Goal: Task Accomplishment & Management: Use online tool/utility

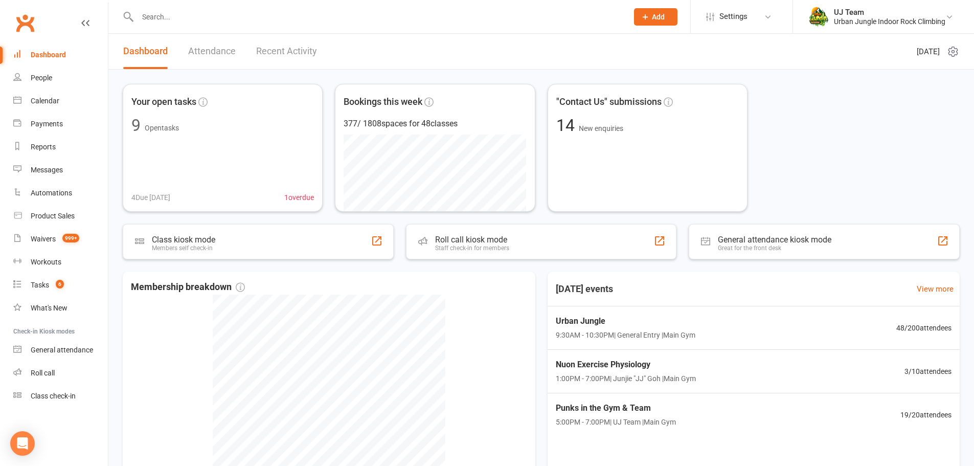
click at [44, 60] on link "Dashboard" at bounding box center [60, 54] width 95 height 23
click at [35, 87] on link "People" at bounding box center [60, 77] width 95 height 23
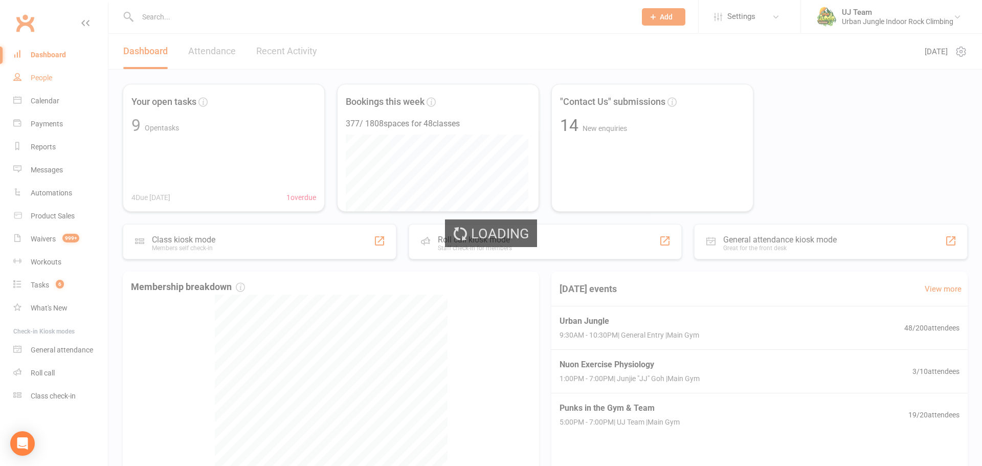
select select "100"
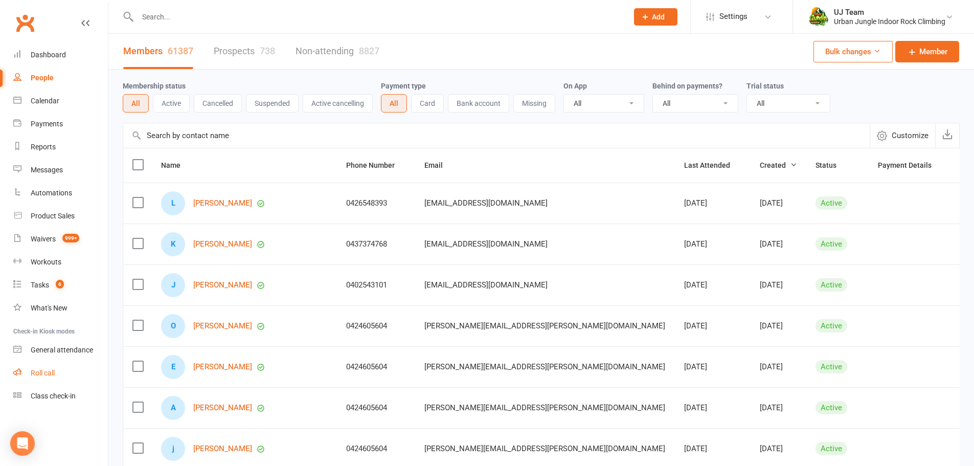
click at [51, 365] on link "Roll call" at bounding box center [60, 373] width 95 height 23
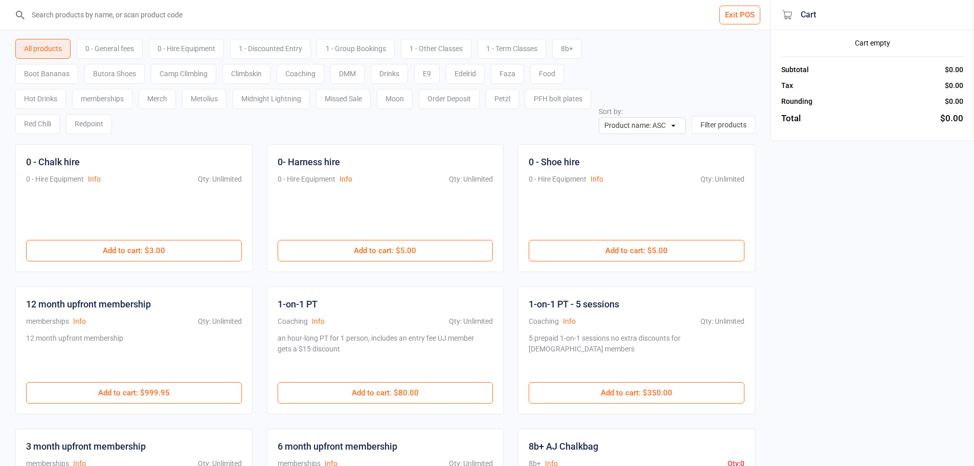
click at [118, 49] on div "0 - General fees" at bounding box center [110, 49] width 66 height 20
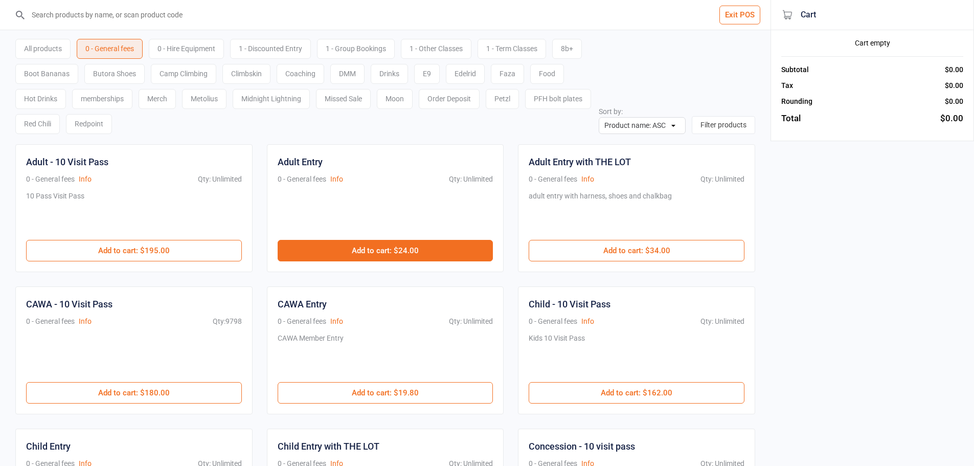
click at [408, 252] on button "Add to cart : $24.00" at bounding box center [386, 250] width 216 height 21
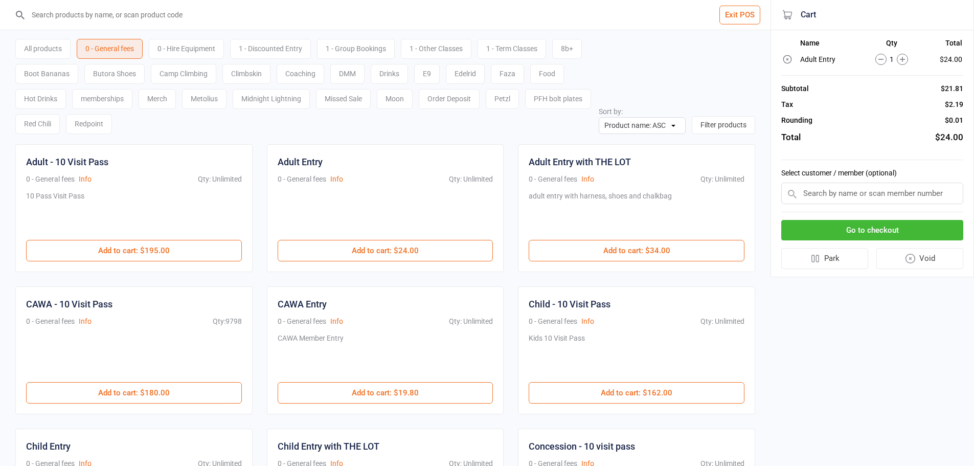
click at [876, 232] on button "Go to checkout" at bounding box center [873, 230] width 182 height 21
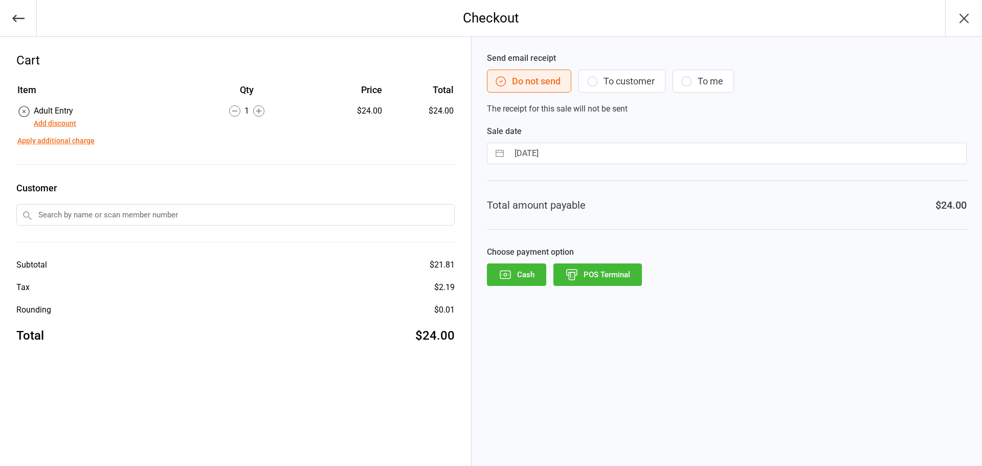
click at [617, 277] on button "POS Terminal" at bounding box center [597, 274] width 88 height 23
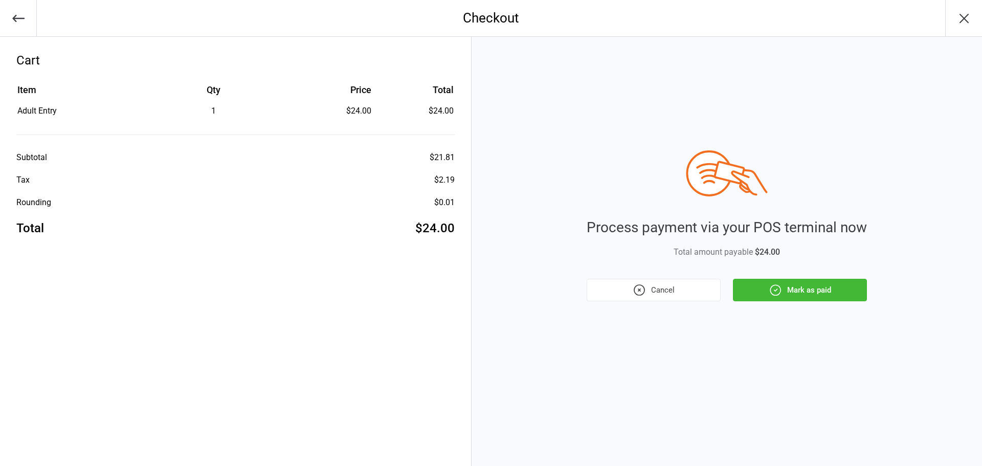
click at [863, 285] on button "Mark as paid" at bounding box center [800, 290] width 134 height 23
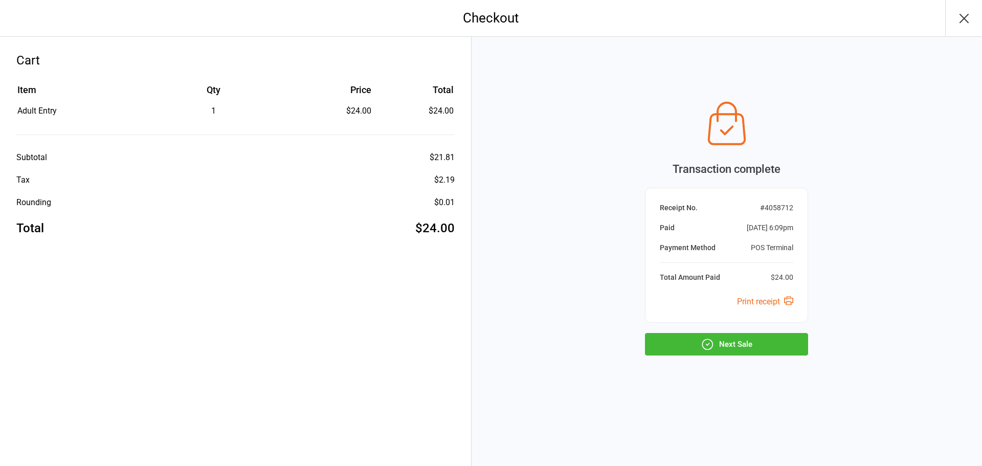
click at [792, 339] on button "Next Sale" at bounding box center [726, 344] width 163 height 23
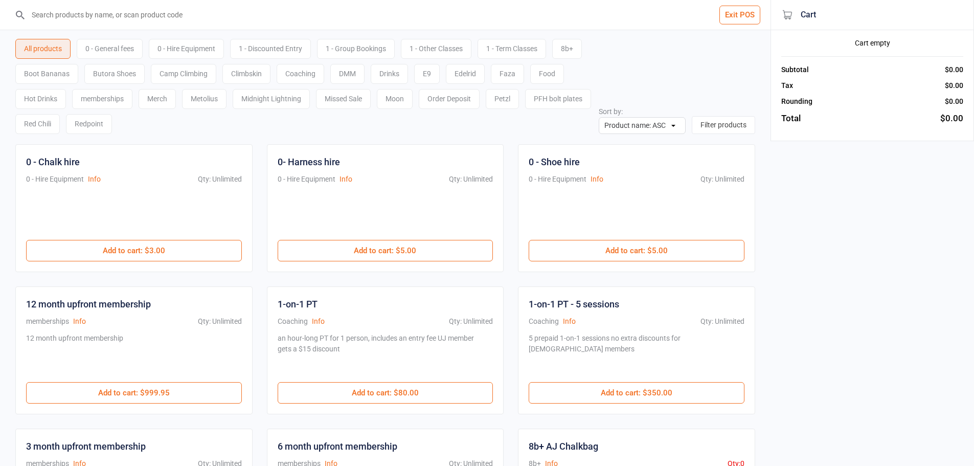
click at [112, 39] on div "0 - General fees" at bounding box center [110, 49] width 66 height 20
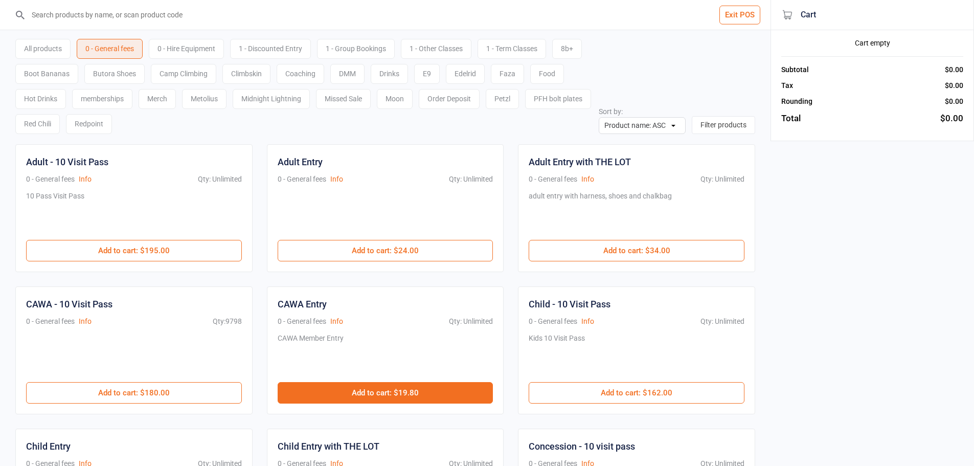
click at [367, 391] on button "Add to cart : $19.80" at bounding box center [386, 392] width 216 height 21
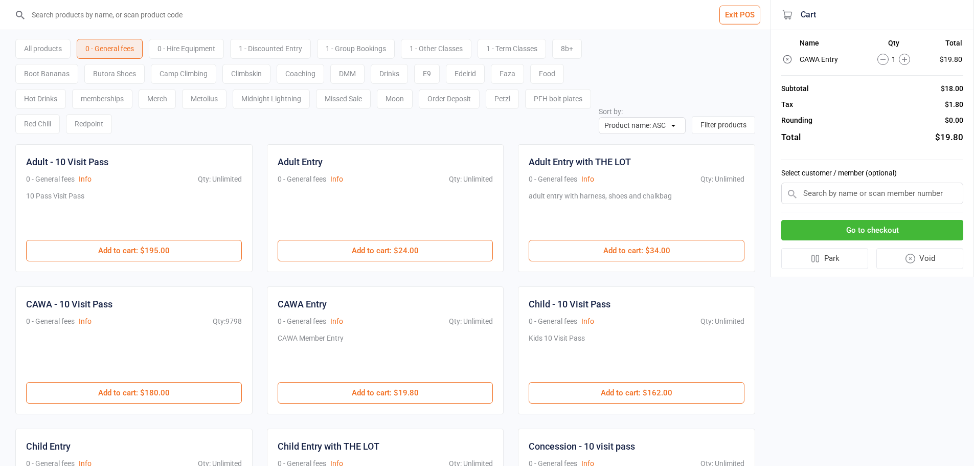
click at [869, 236] on button "Go to checkout" at bounding box center [873, 230] width 182 height 21
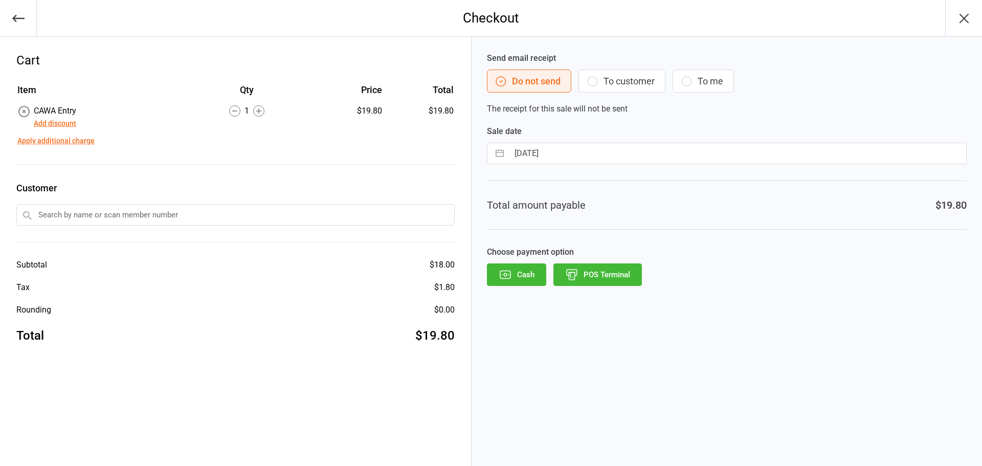
click at [520, 282] on button "Cash" at bounding box center [516, 274] width 59 height 23
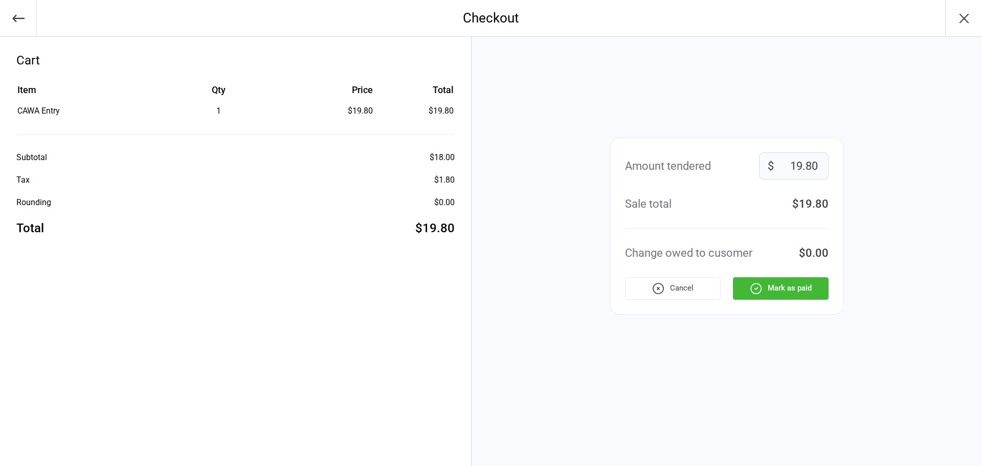
click at [799, 288] on button "Mark as paid" at bounding box center [781, 288] width 96 height 23
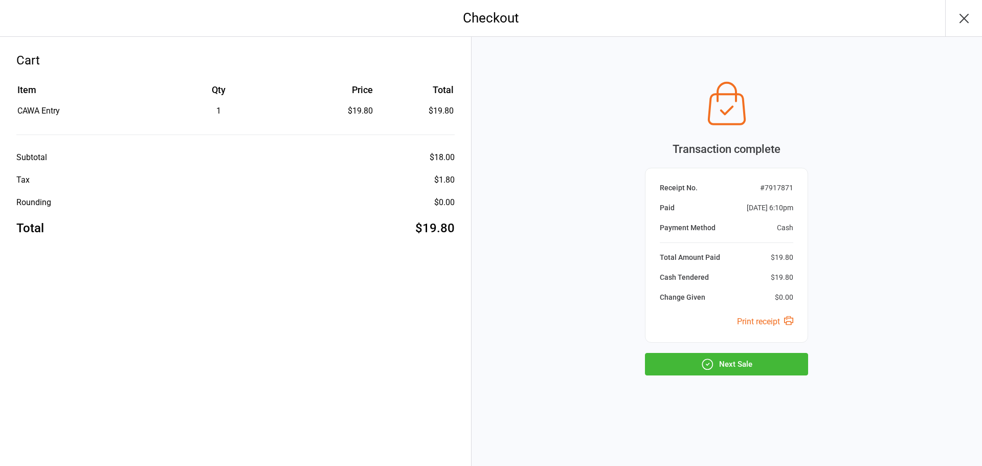
click at [770, 361] on button "Next Sale" at bounding box center [726, 364] width 163 height 23
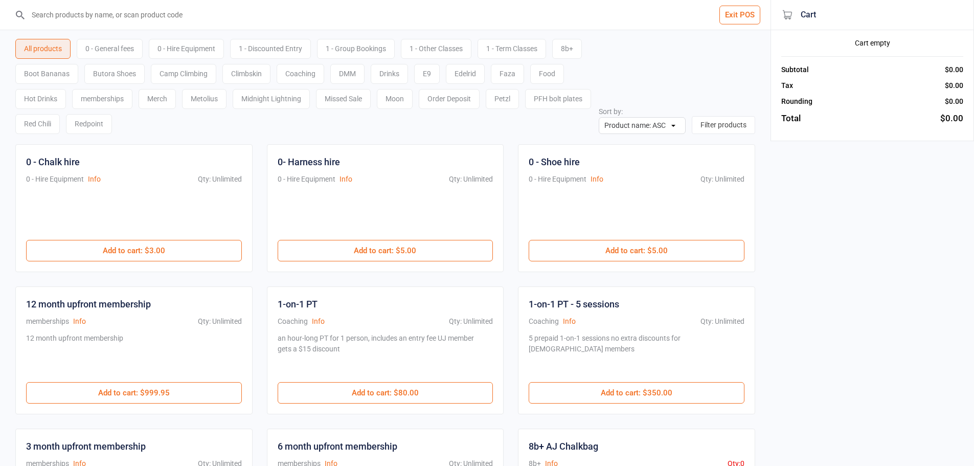
click at [100, 49] on div "0 - General fees" at bounding box center [110, 49] width 66 height 20
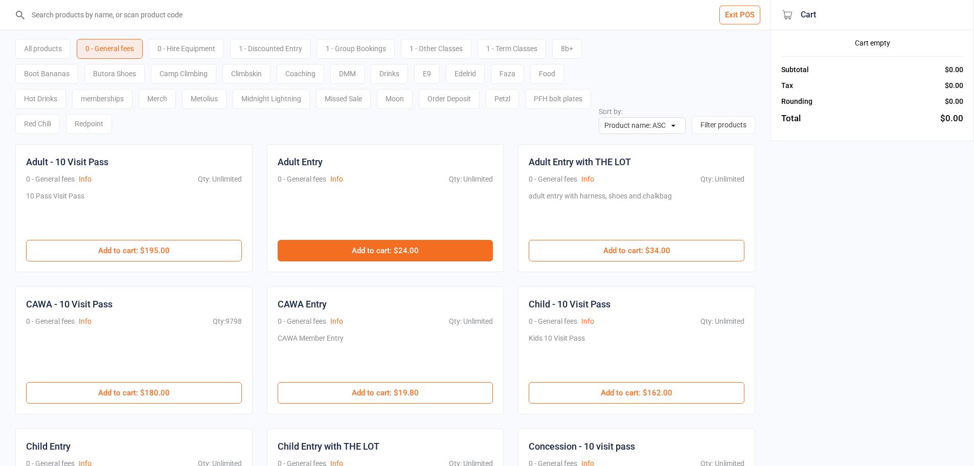
click at [408, 241] on button "Add to cart : $24.00" at bounding box center [386, 250] width 216 height 21
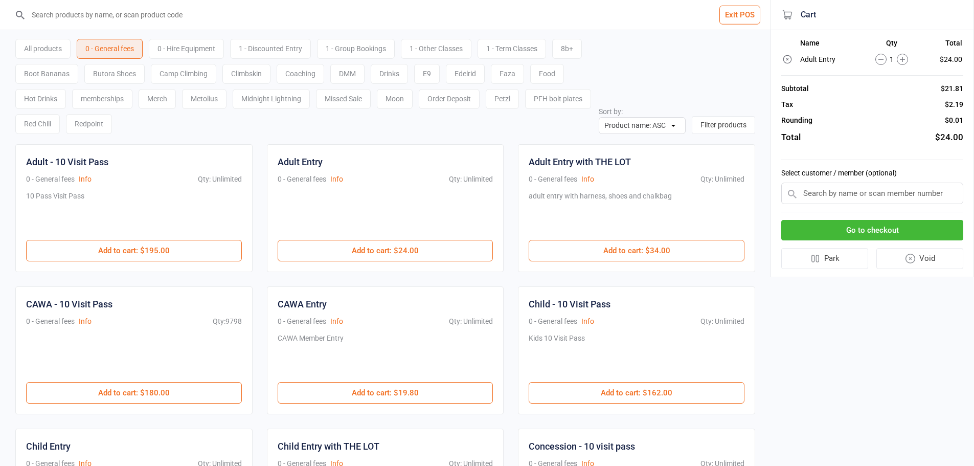
click at [885, 223] on button "Go to checkout" at bounding box center [873, 230] width 182 height 21
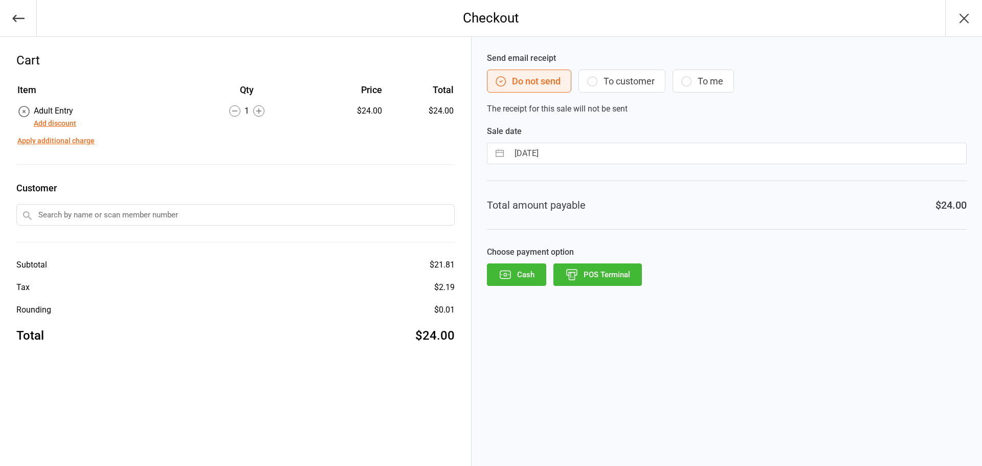
click at [642, 270] on div "Cash POS Terminal" at bounding box center [727, 274] width 480 height 23
click at [606, 278] on button "POS Terminal" at bounding box center [597, 274] width 88 height 23
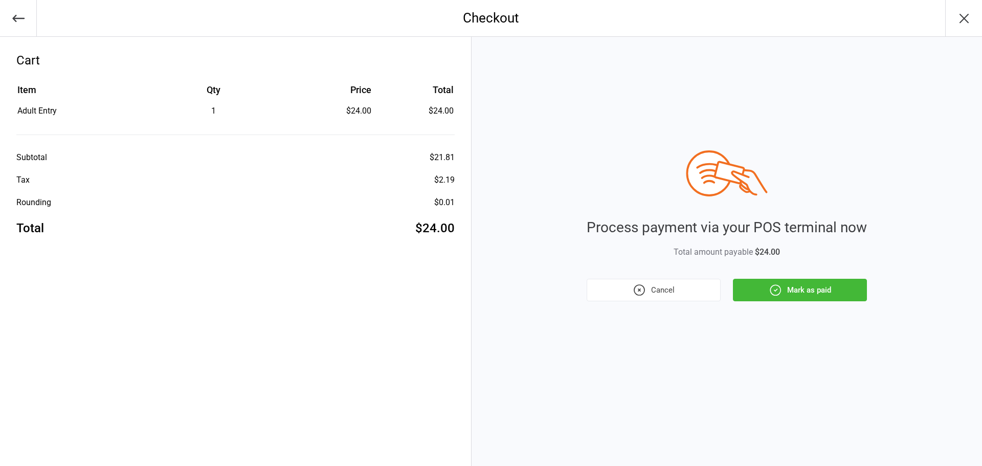
click at [767, 285] on button "Mark as paid" at bounding box center [800, 290] width 134 height 23
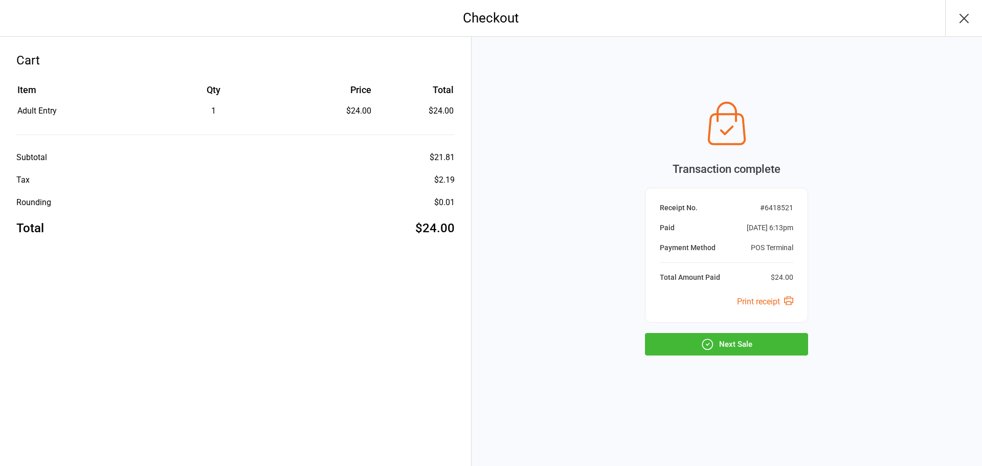
click at [716, 340] on button "Next Sale" at bounding box center [726, 344] width 163 height 23
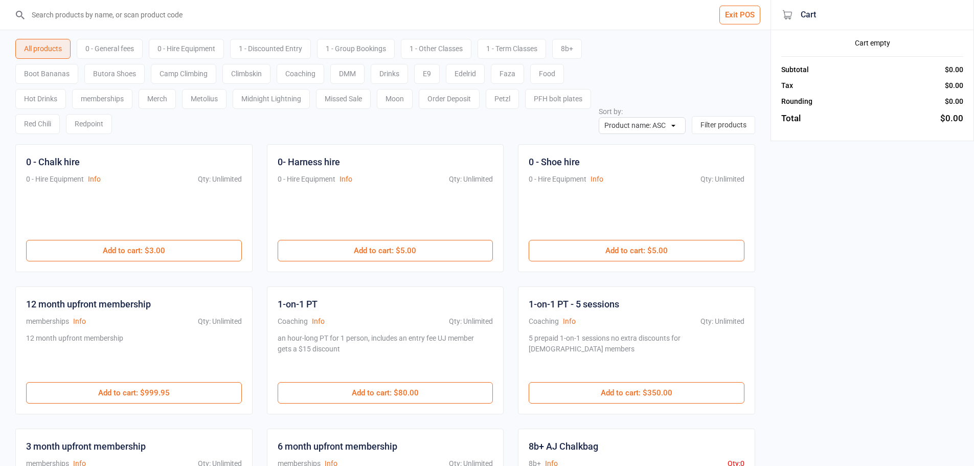
click at [107, 38] on div "All products 0 - General fees 0 - Hire Equipment 1 - Discounted Entry 1 - Group…" at bounding box center [307, 84] width 584 height 100
click at [119, 56] on div "0 - General fees" at bounding box center [110, 49] width 66 height 20
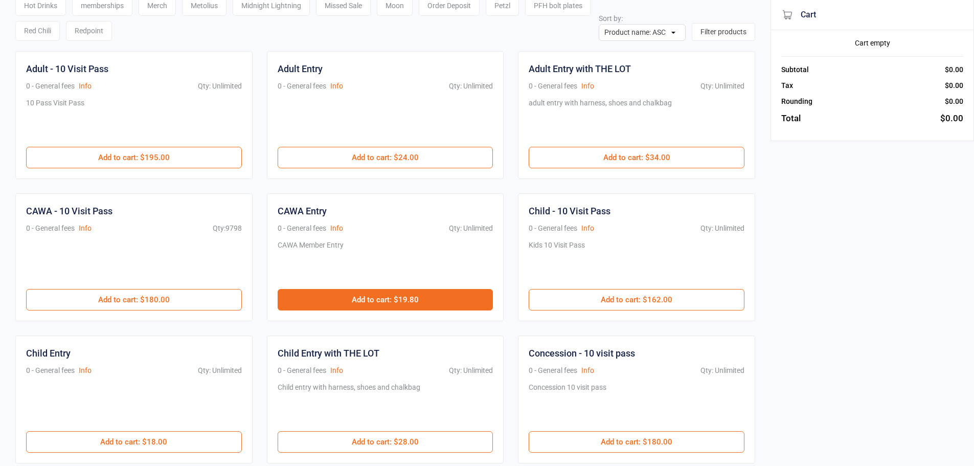
scroll to position [102, 0]
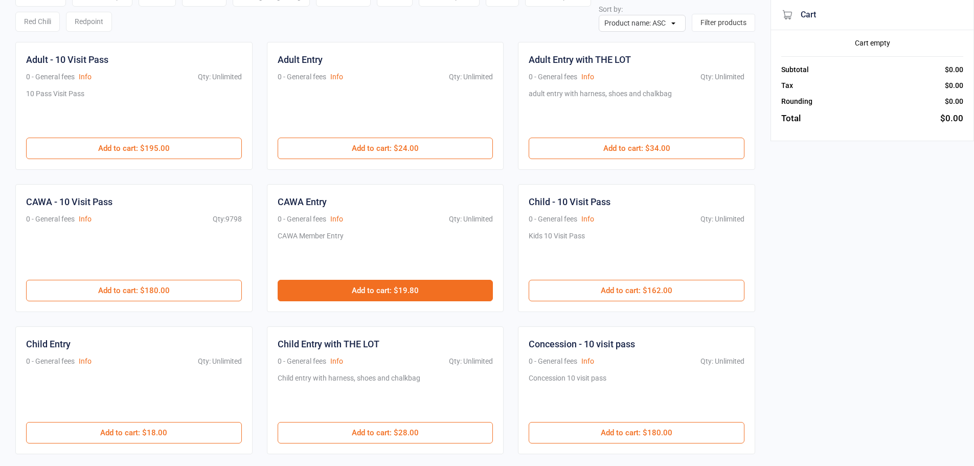
click at [431, 294] on button "Add to cart : $19.80" at bounding box center [386, 290] width 216 height 21
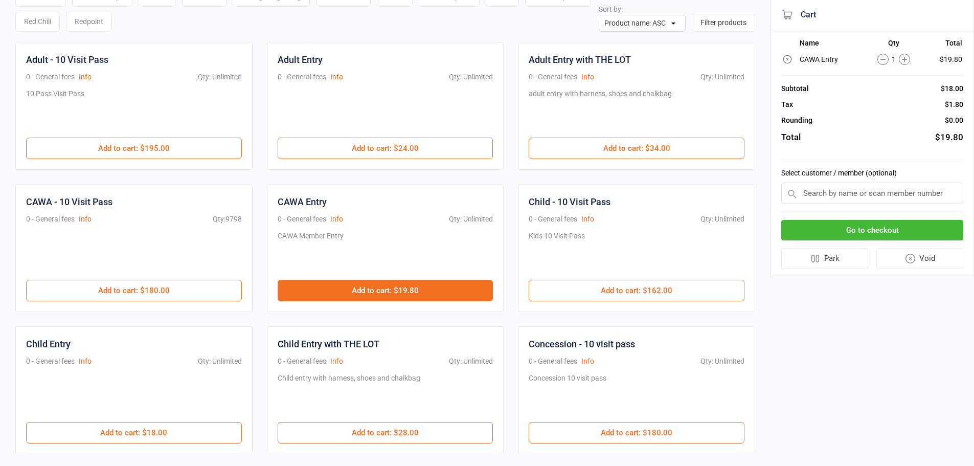
click at [431, 294] on button "Add to cart : $19.80" at bounding box center [386, 290] width 216 height 21
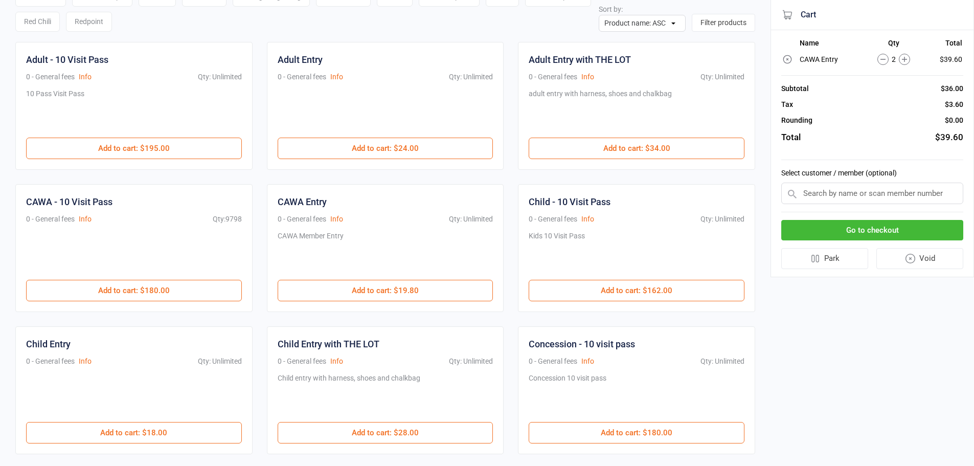
click at [874, 228] on button "Go to checkout" at bounding box center [873, 230] width 182 height 21
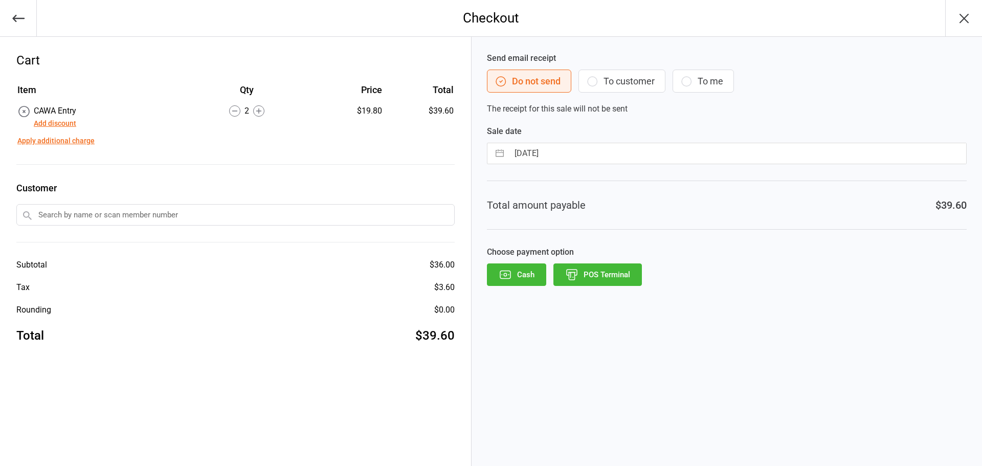
click at [593, 273] on button "POS Terminal" at bounding box center [597, 274] width 88 height 23
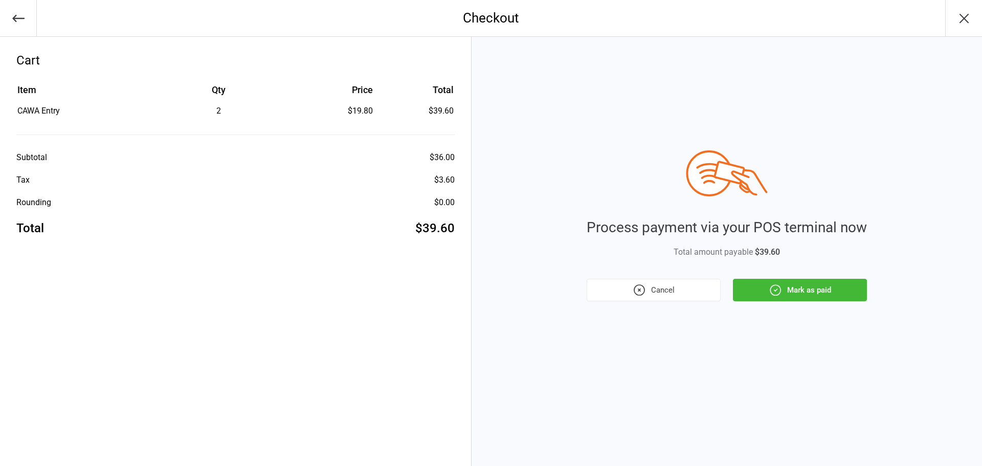
click at [808, 290] on button "Mark as paid" at bounding box center [800, 290] width 134 height 23
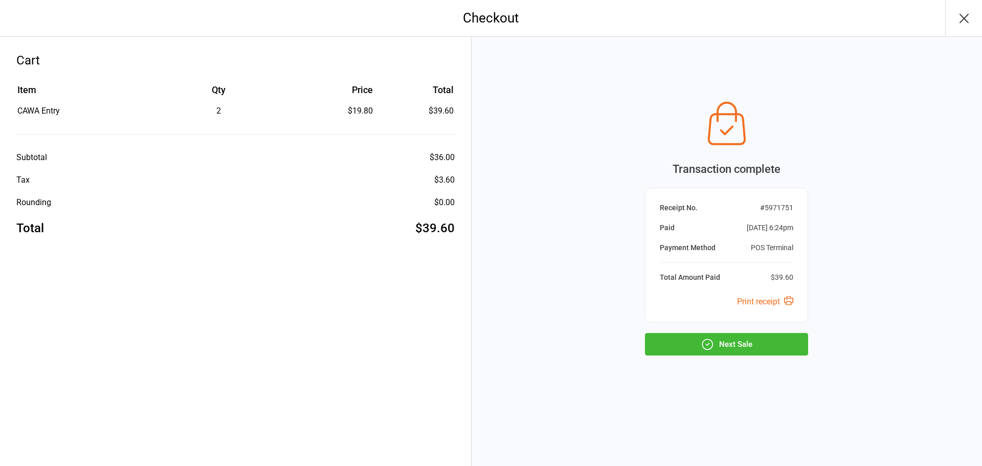
click at [730, 348] on button "Next Sale" at bounding box center [726, 344] width 163 height 23
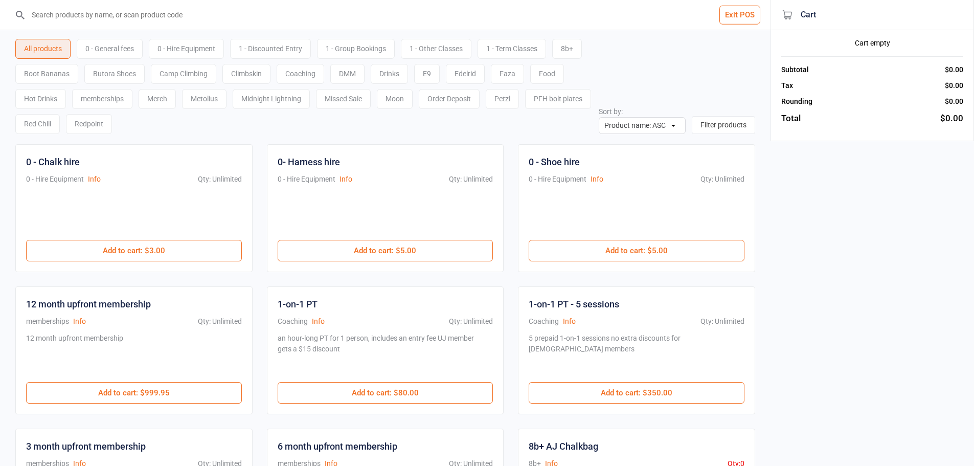
click at [250, 24] on input "search" at bounding box center [392, 15] width 730 height 30
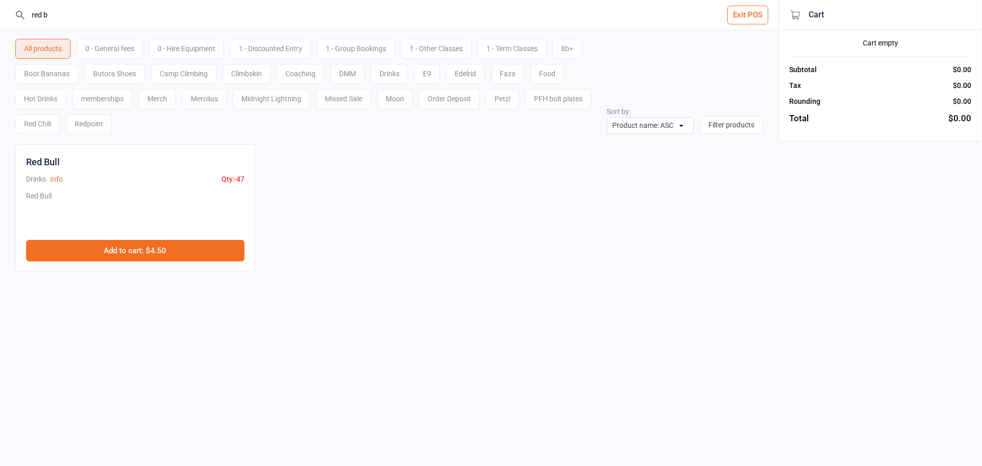
type input "red b"
click at [194, 251] on button "Add to cart : $4.50" at bounding box center [135, 250] width 218 height 21
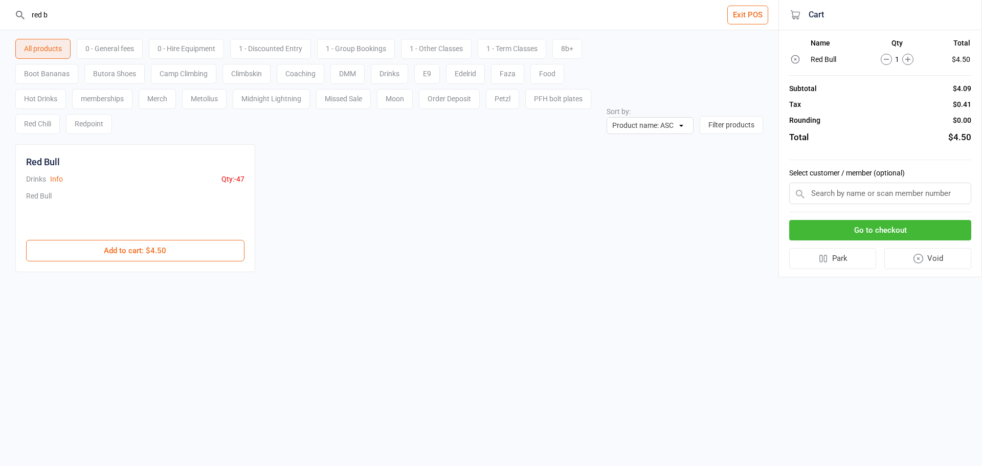
click at [885, 233] on button "Go to checkout" at bounding box center [880, 230] width 182 height 21
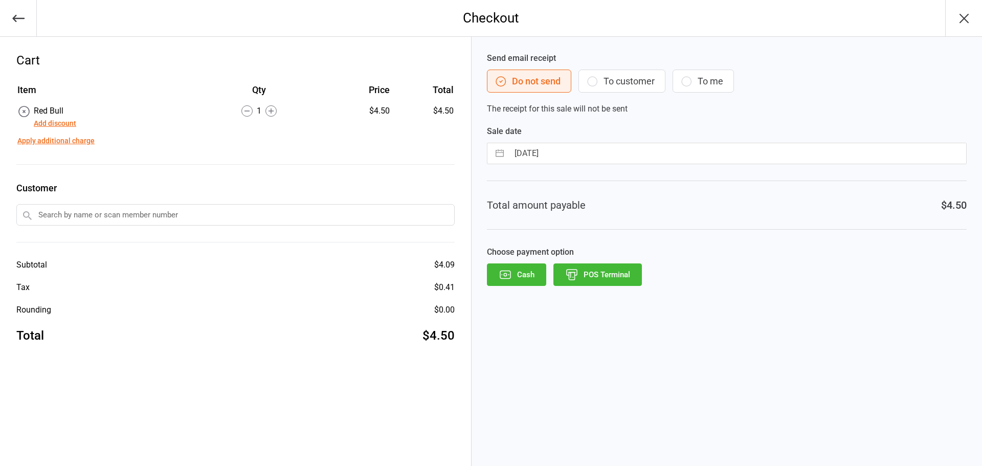
click at [613, 267] on button "POS Terminal" at bounding box center [597, 274] width 88 height 23
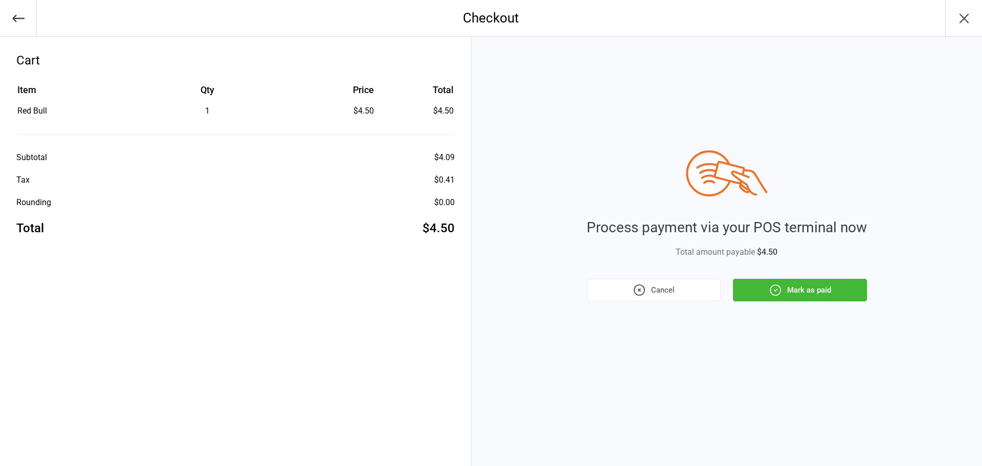
click at [769, 287] on icon "button" at bounding box center [775, 289] width 13 height 13
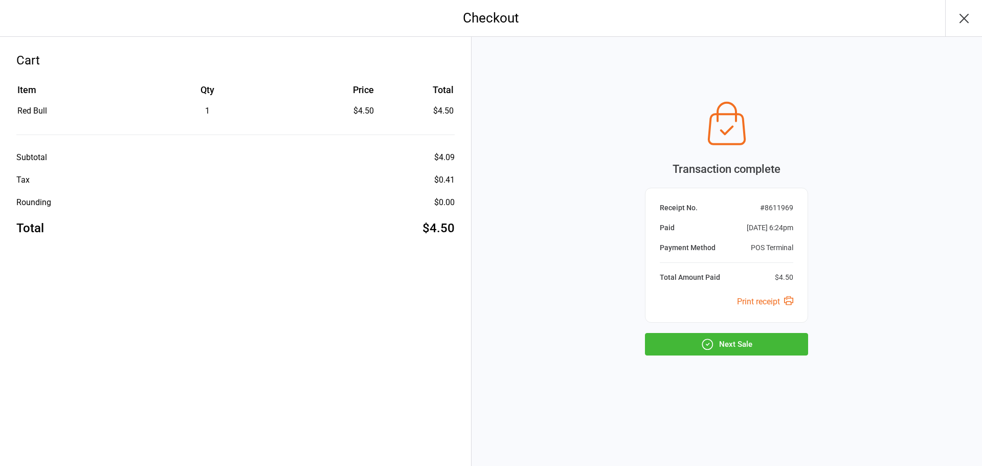
click at [758, 335] on button "Next Sale" at bounding box center [726, 344] width 163 height 23
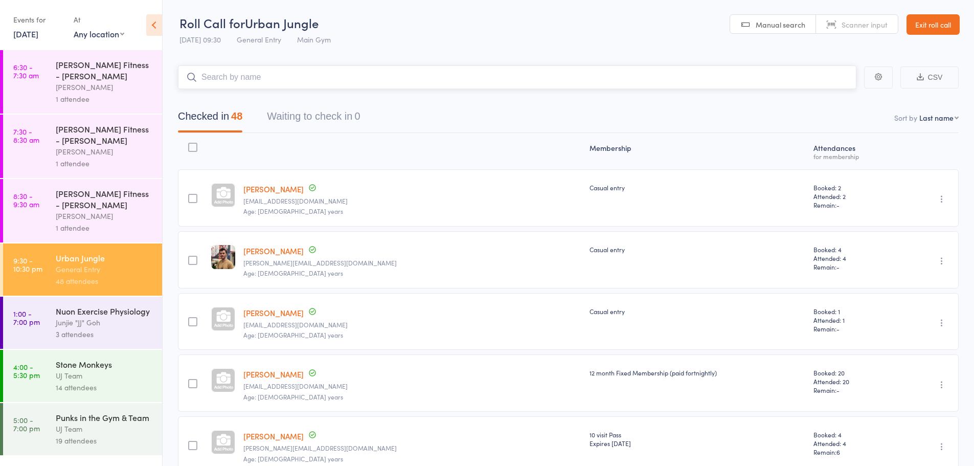
click at [241, 84] on input "search" at bounding box center [517, 77] width 679 height 24
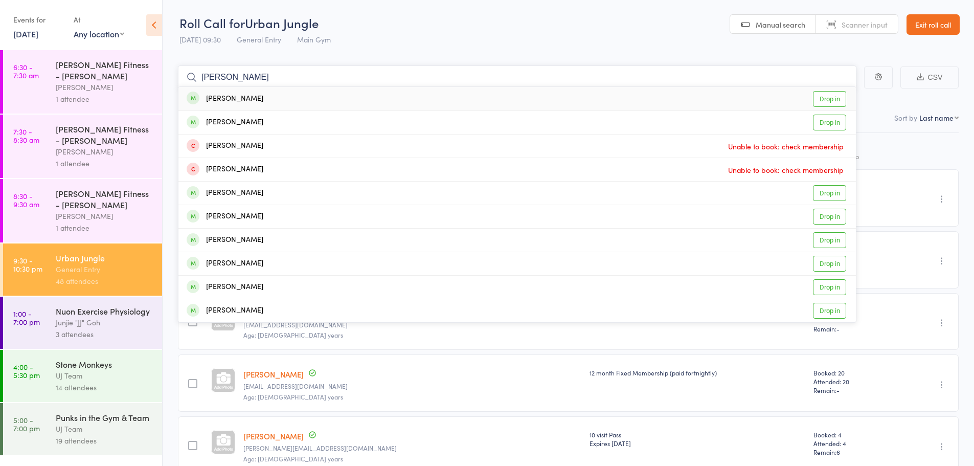
type input "russel yam"
click at [835, 97] on link "Drop in" at bounding box center [829, 99] width 33 height 16
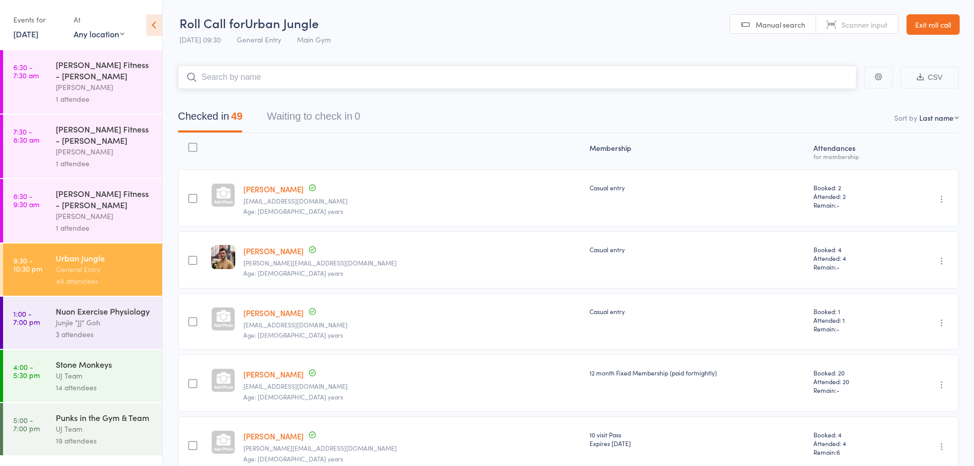
click at [238, 74] on input "search" at bounding box center [517, 77] width 679 height 24
type input "l"
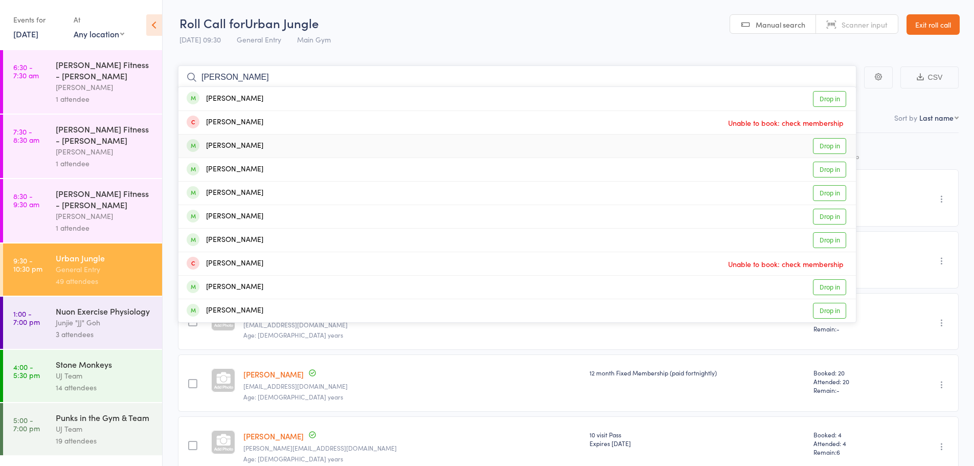
type input "nhan"
click at [832, 148] on link "Drop in" at bounding box center [829, 146] width 33 height 16
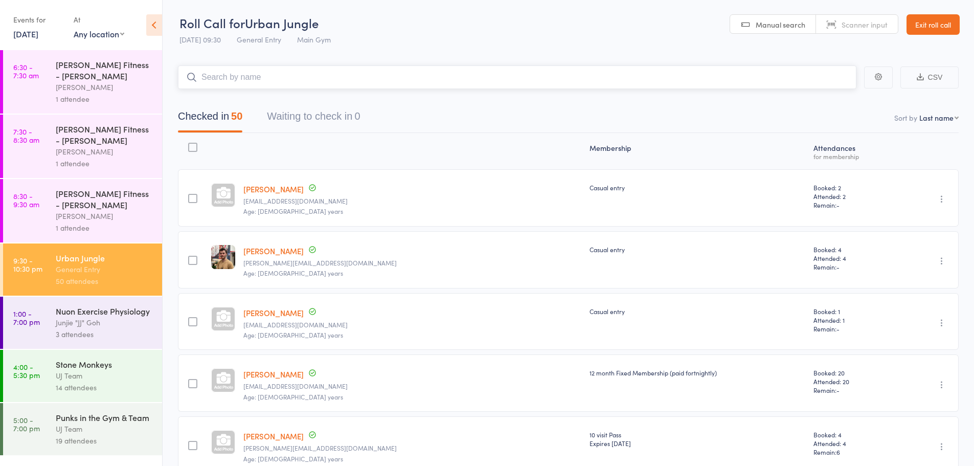
click at [291, 77] on input "search" at bounding box center [517, 77] width 679 height 24
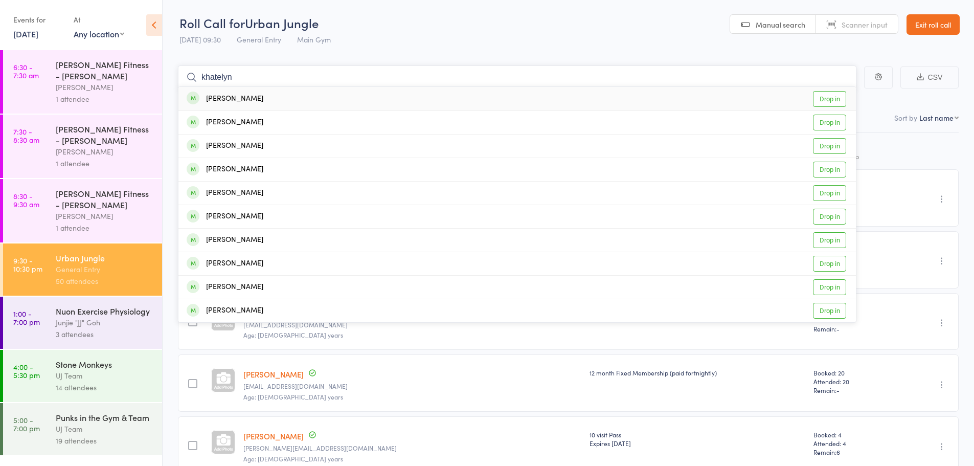
type input "khatelyn"
click at [837, 98] on link "Drop in" at bounding box center [829, 99] width 33 height 16
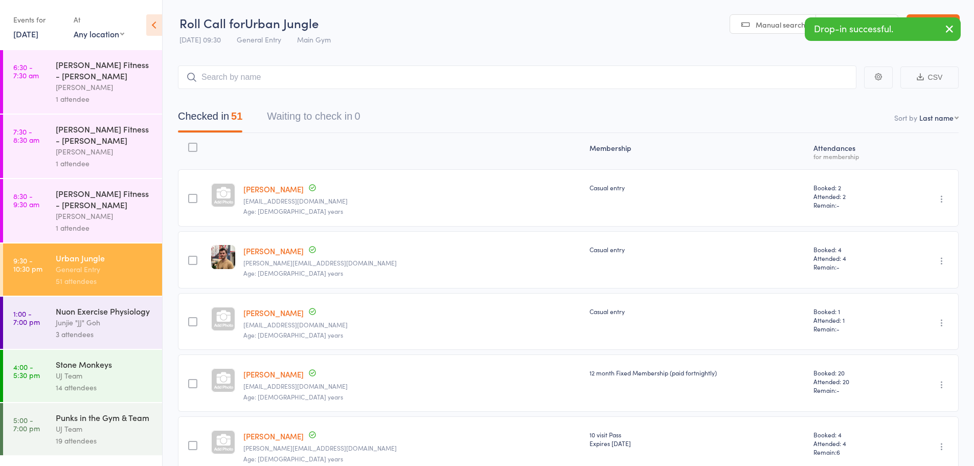
click at [929, 117] on select "First name Last name Birthday today? Behind on payments? Check in time Next pay…" at bounding box center [939, 118] width 39 height 10
select select "4"
click at [920, 113] on select "First name Last name Birthday today? Behind on payments? Check in time Next pay…" at bounding box center [939, 118] width 39 height 10
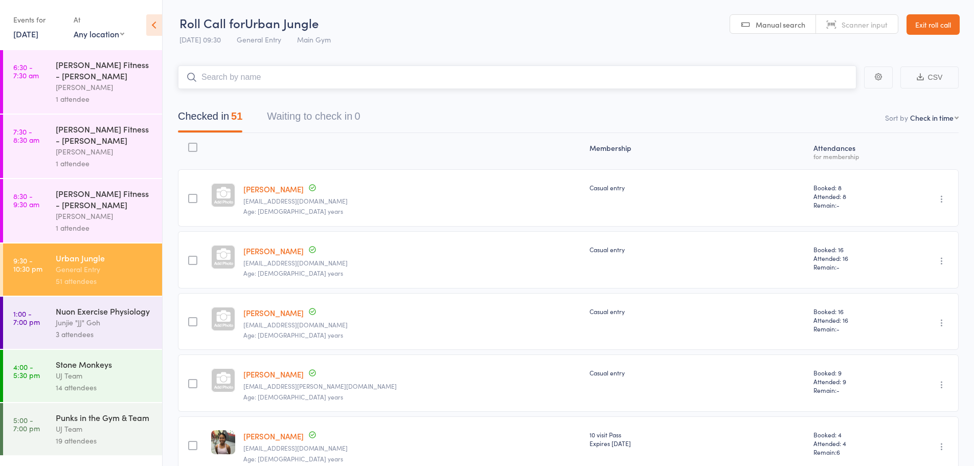
click at [220, 76] on input "search" at bounding box center [517, 77] width 679 height 24
paste input "Camila Espinoza"
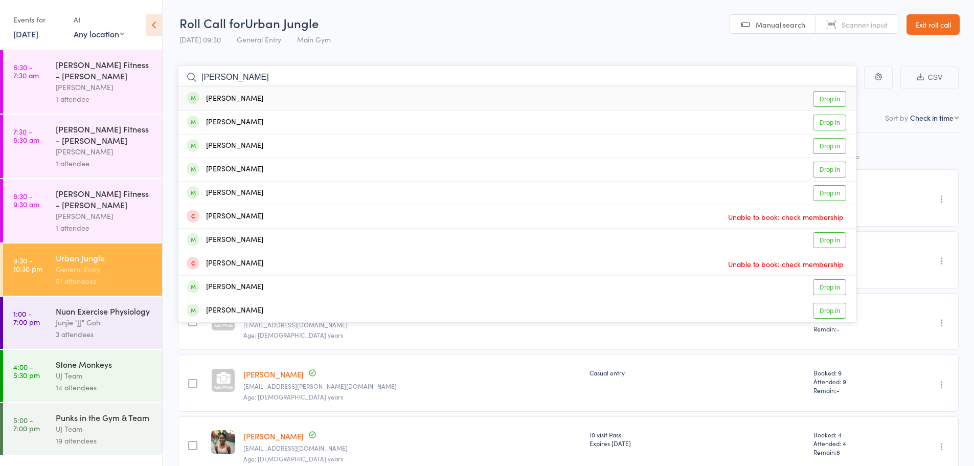
type input "Camila Espinoza"
click at [840, 97] on link "Drop in" at bounding box center [829, 99] width 33 height 16
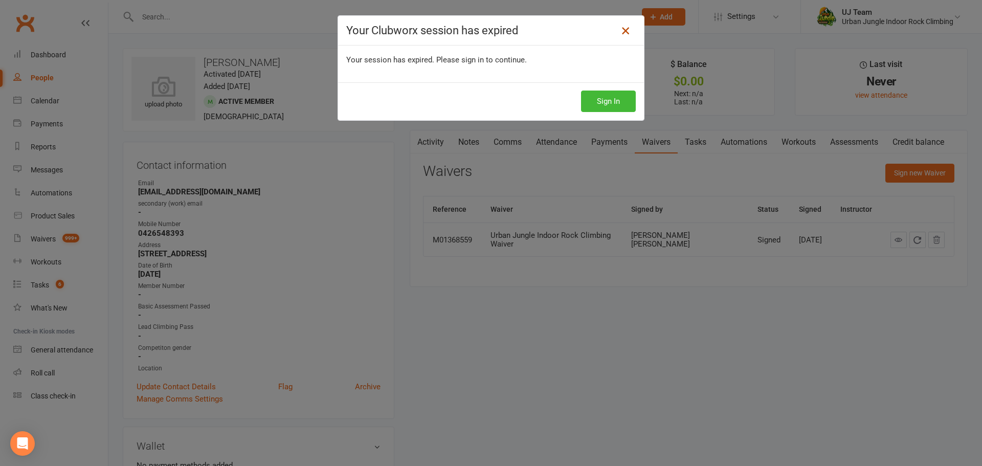
click at [619, 32] on icon at bounding box center [625, 31] width 12 height 12
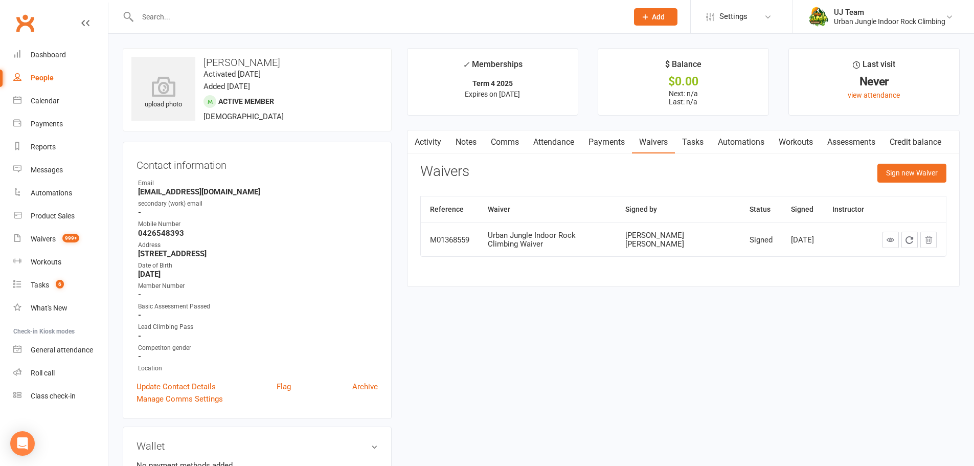
click at [214, 23] on input "text" at bounding box center [378, 17] width 486 height 14
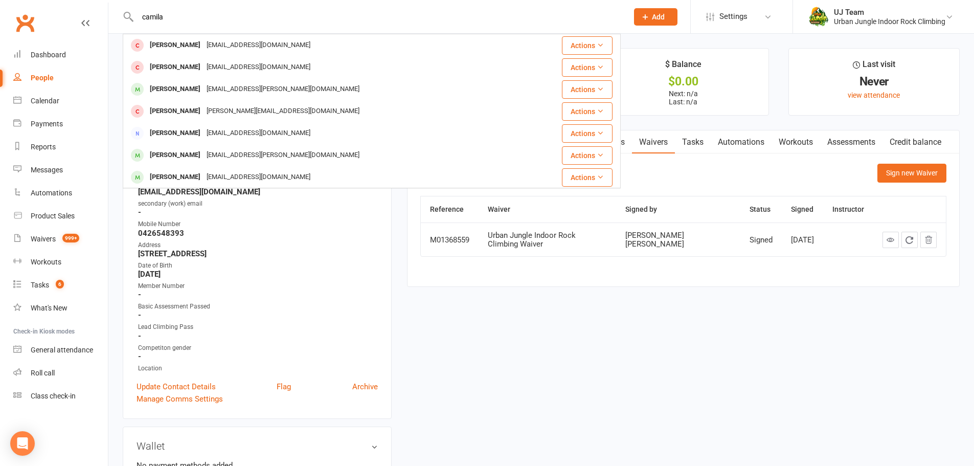
click at [194, 24] on input "camila" at bounding box center [378, 17] width 486 height 14
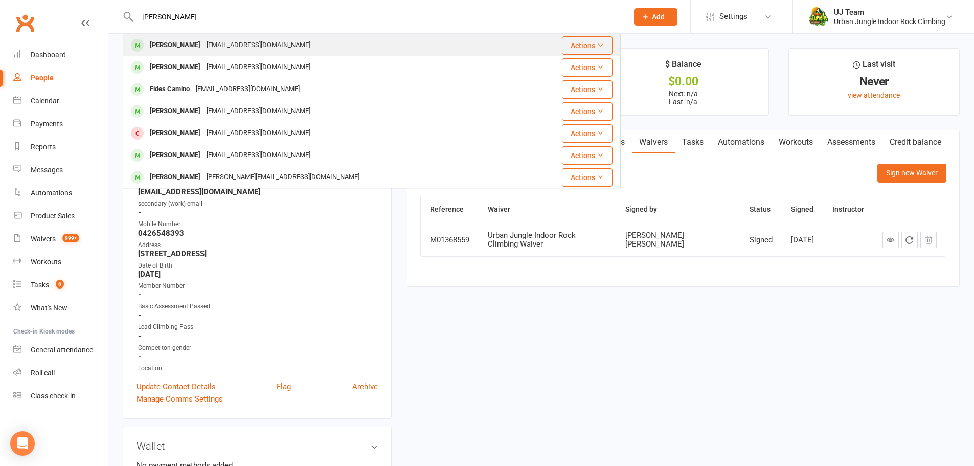
type input "camila espinoza"
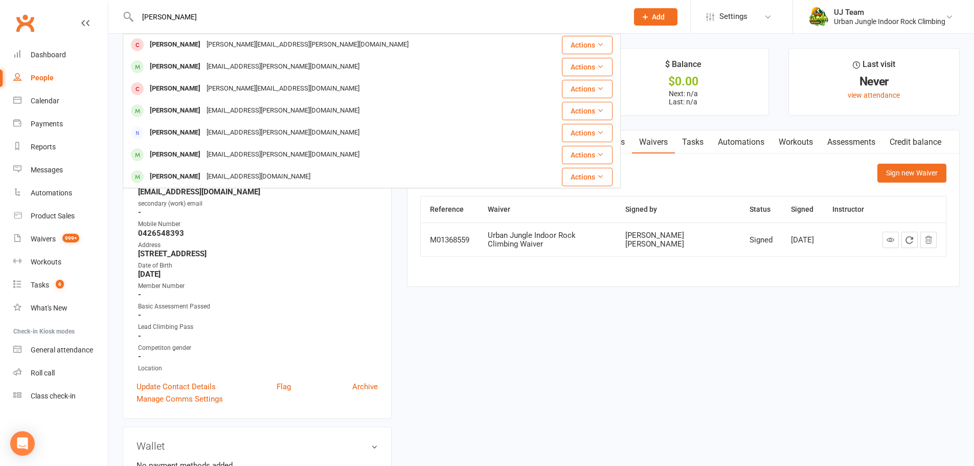
scroll to position [31, 0]
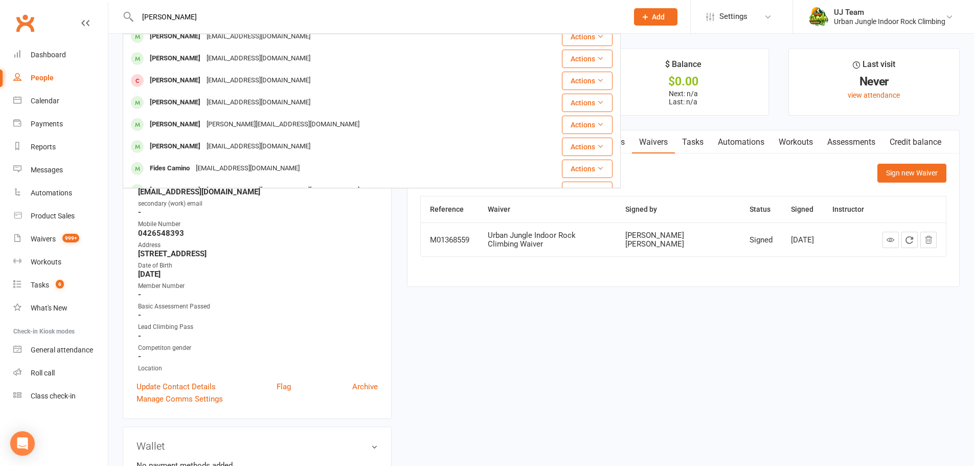
drag, startPoint x: 211, startPoint y: 20, endPoint x: 128, endPoint y: 27, distance: 83.6
click at [128, 27] on div "camila espinoza Sofia Espinola Sami2180@hotmail.com Actions Camila Orieta camio…" at bounding box center [372, 16] width 498 height 33
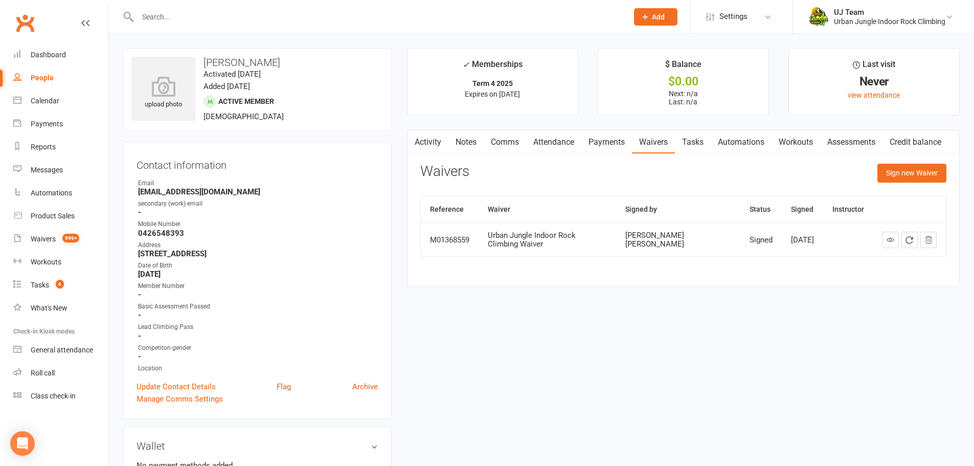
click at [40, 82] on div "People" at bounding box center [42, 78] width 23 height 8
select select "100"
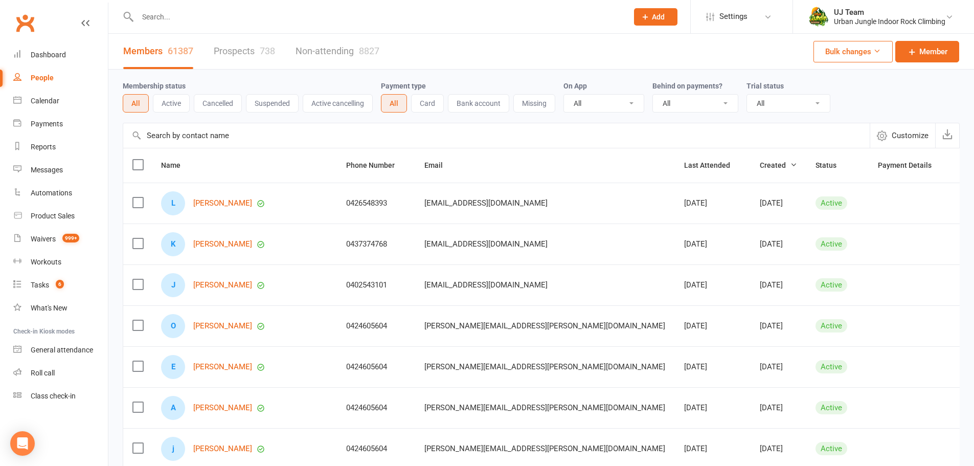
click at [223, 12] on input "text" at bounding box center [378, 17] width 486 height 14
paste input "camila espinoza"
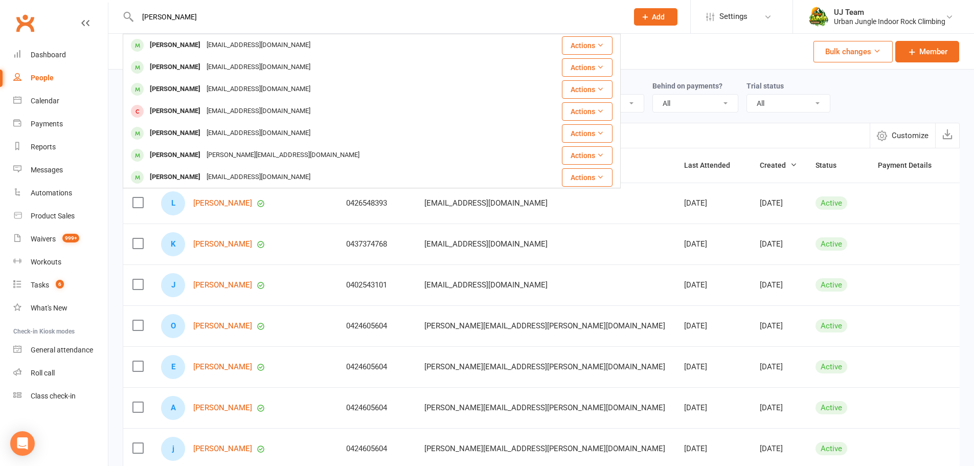
type input "camila espinoza"
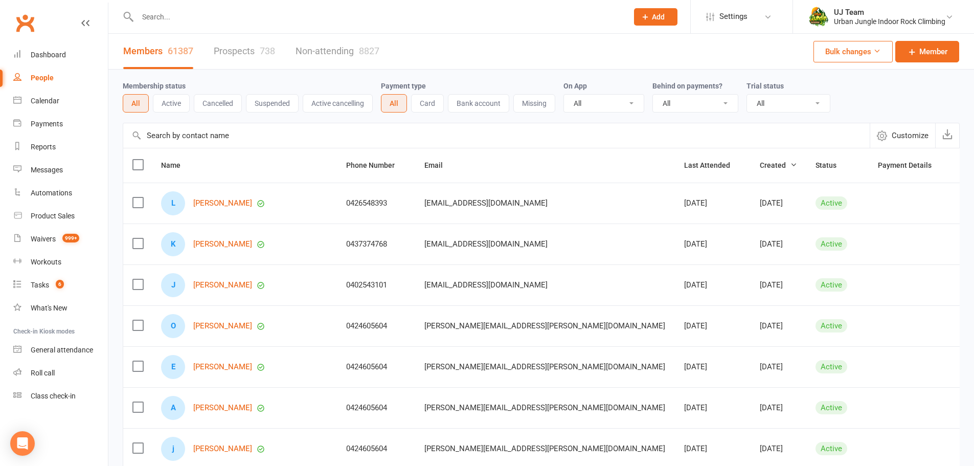
click at [324, 48] on link "Non-attending 8827" at bounding box center [338, 51] width 84 height 35
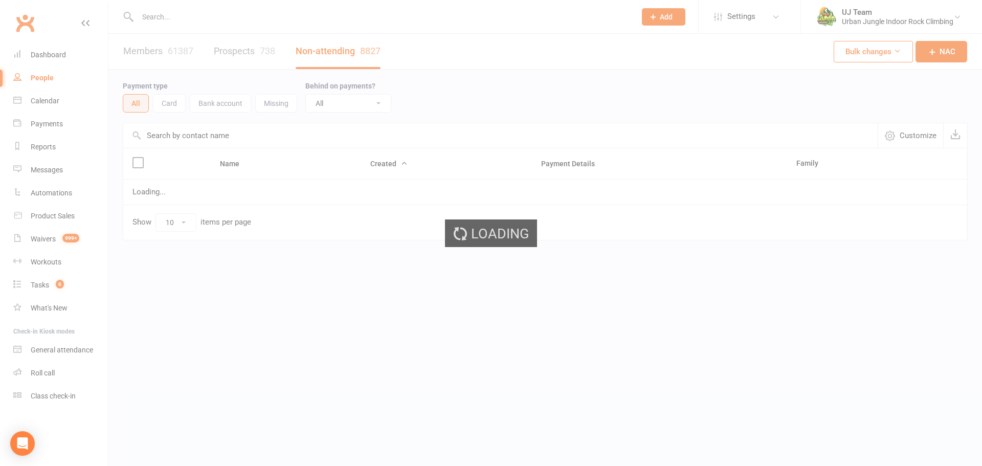
click at [194, 23] on div "Loading" at bounding box center [491, 233] width 982 height 466
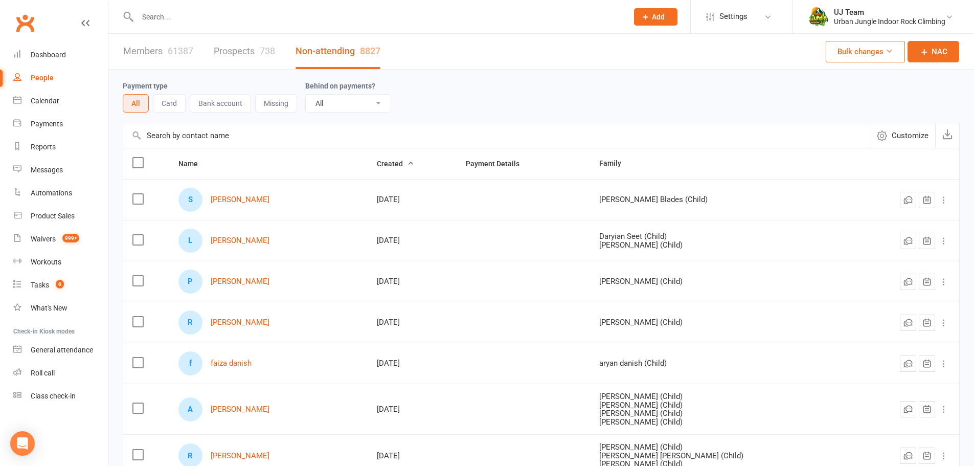
click at [193, 19] on input "text" at bounding box center [378, 17] width 486 height 14
paste input "camila espinoza"
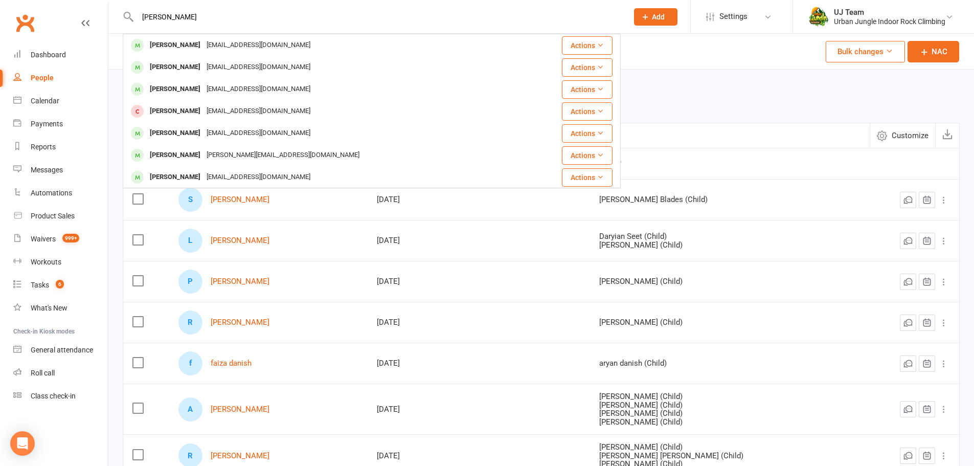
type input "camila espinoza"
click at [117, 67] on div "Members 61387 Prospects 738 Non-attending 8827" at bounding box center [251, 51] width 287 height 35
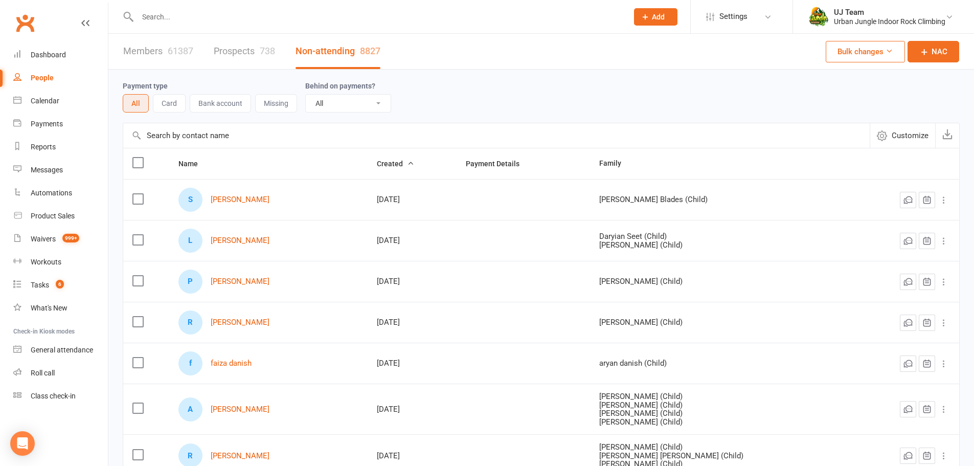
click at [154, 46] on link "Members 61387" at bounding box center [158, 51] width 70 height 35
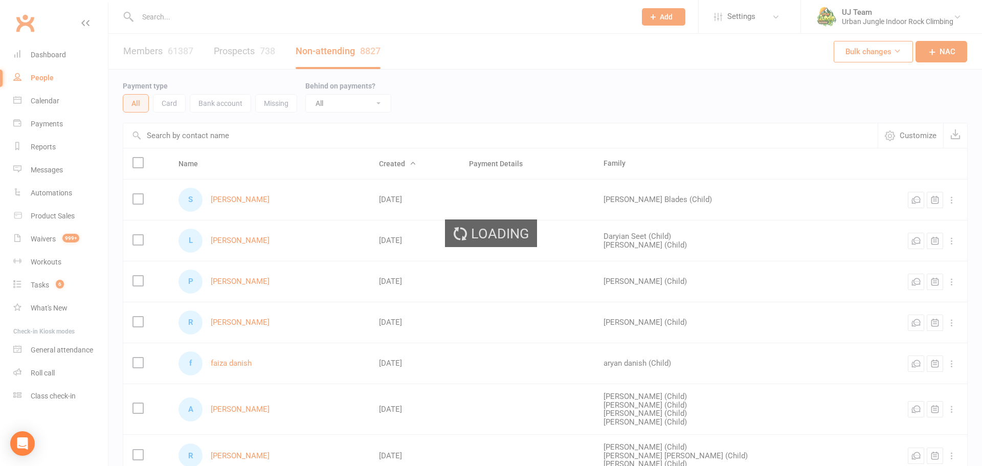
select select "100"
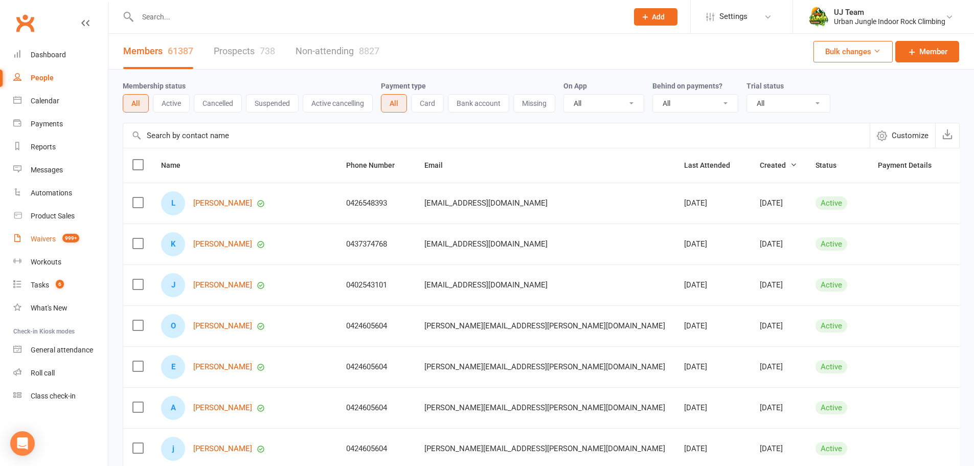
click at [57, 233] on link "Waivers 999+" at bounding box center [60, 239] width 95 height 23
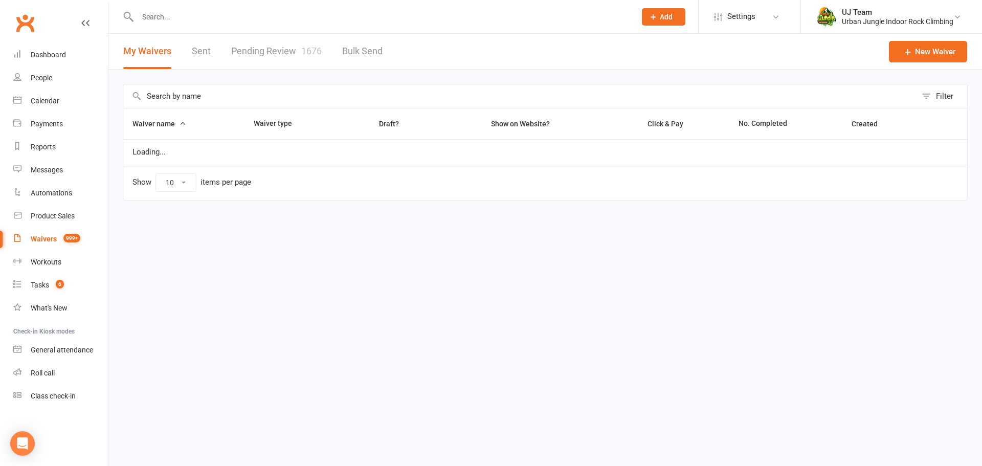
click at [262, 51] on link "Pending Review 1676" at bounding box center [276, 51] width 91 height 35
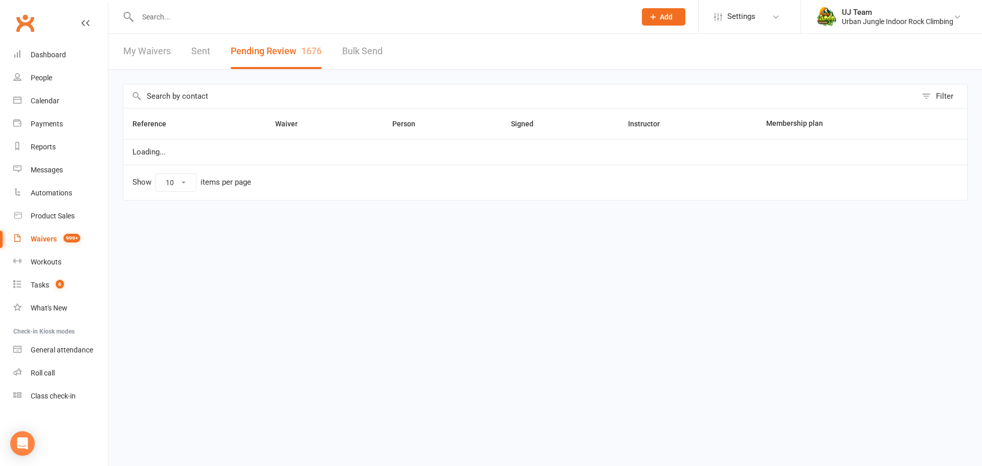
select select "25"
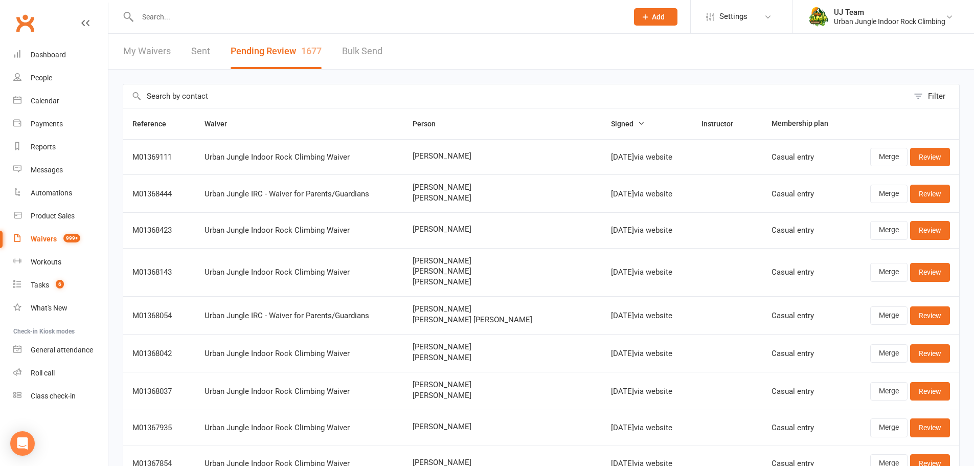
drag, startPoint x: 403, startPoint y: 157, endPoint x: 362, endPoint y: 155, distance: 40.4
click at [362, 155] on tr "M01369111 Urban Jungle Indoor Rock Climbing Waiver Camila Espinoza Oct 13, 2025…" at bounding box center [541, 156] width 836 height 35
copy tr "Camila Espinoza"
click at [935, 154] on link "Review" at bounding box center [930, 157] width 40 height 18
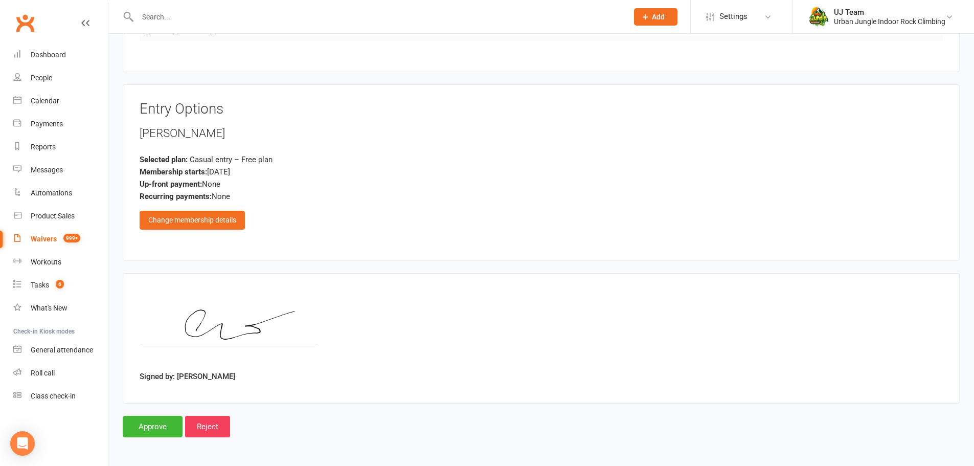
scroll to position [635, 0]
click at [153, 423] on input "Approve" at bounding box center [153, 425] width 60 height 21
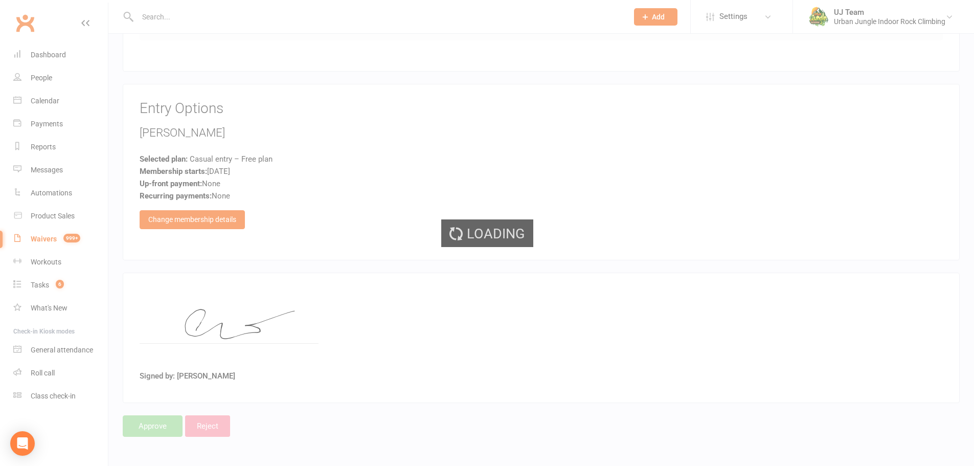
select select "25"
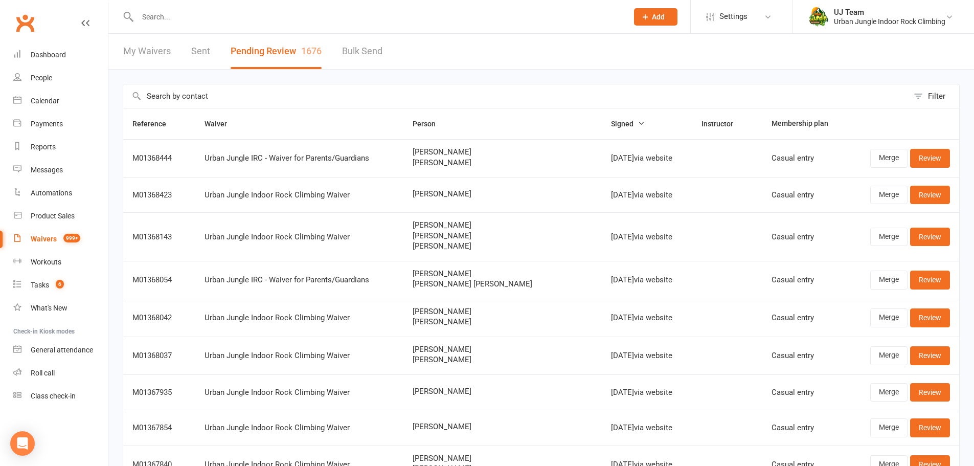
select select "25"
click at [214, 15] on input "text" at bounding box center [378, 17] width 486 height 14
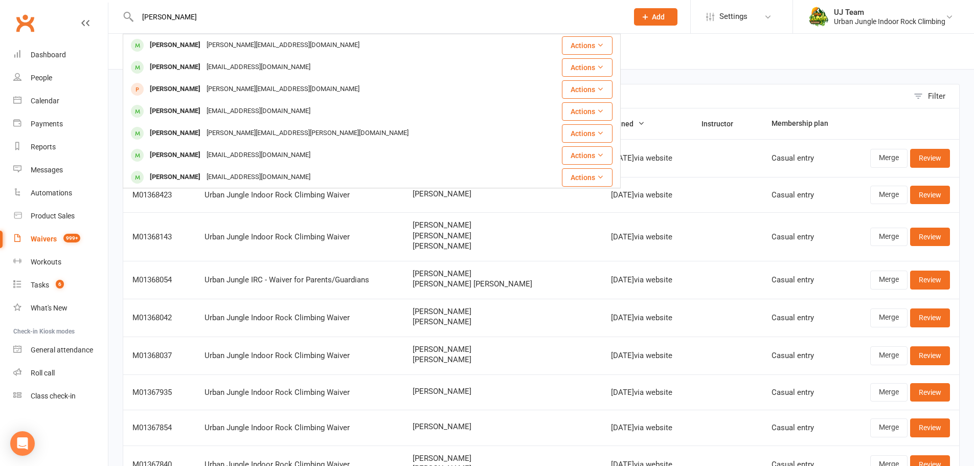
click at [210, 18] on input "[PERSON_NAME]" at bounding box center [378, 17] width 486 height 14
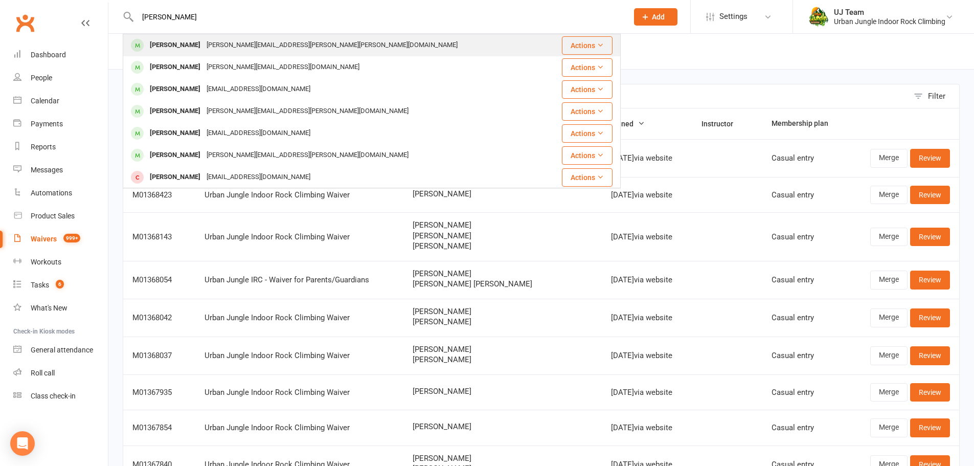
type input "[PERSON_NAME]"
click at [190, 41] on div "[PERSON_NAME]" at bounding box center [175, 45] width 57 height 15
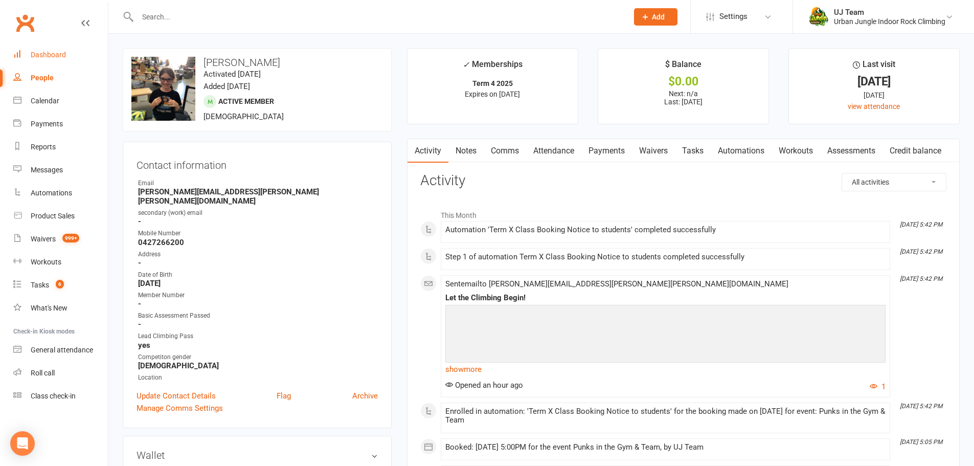
click at [59, 54] on div "Dashboard" at bounding box center [48, 55] width 35 height 8
